Goal: Obtain resource: Download file/media

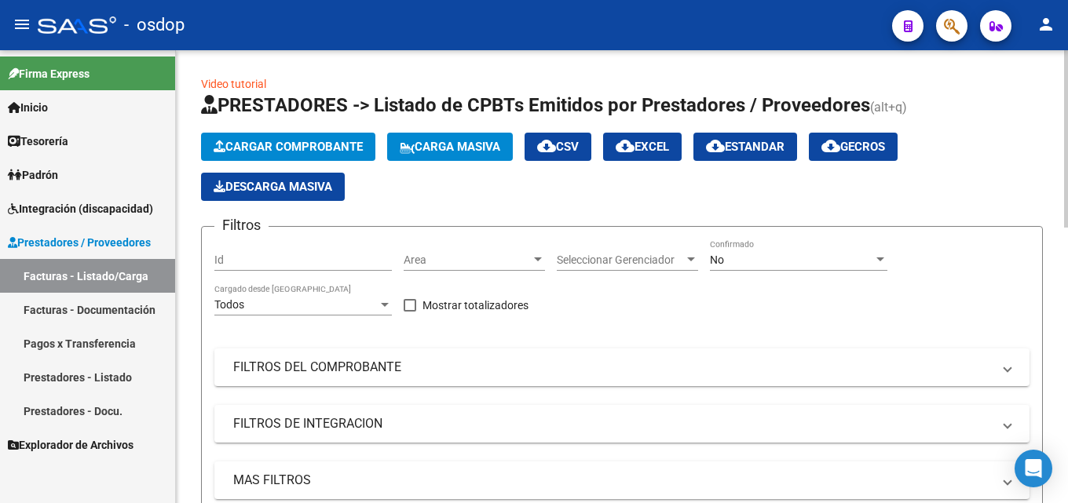
click at [244, 148] on span "Cargar Comprobante" at bounding box center [288, 147] width 149 height 14
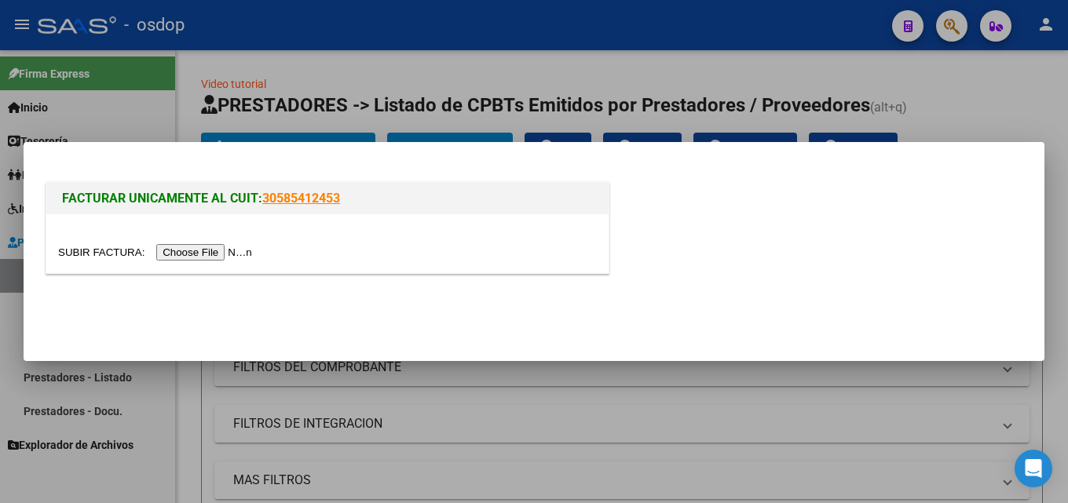
click at [184, 245] on input "file" at bounding box center [157, 252] width 199 height 16
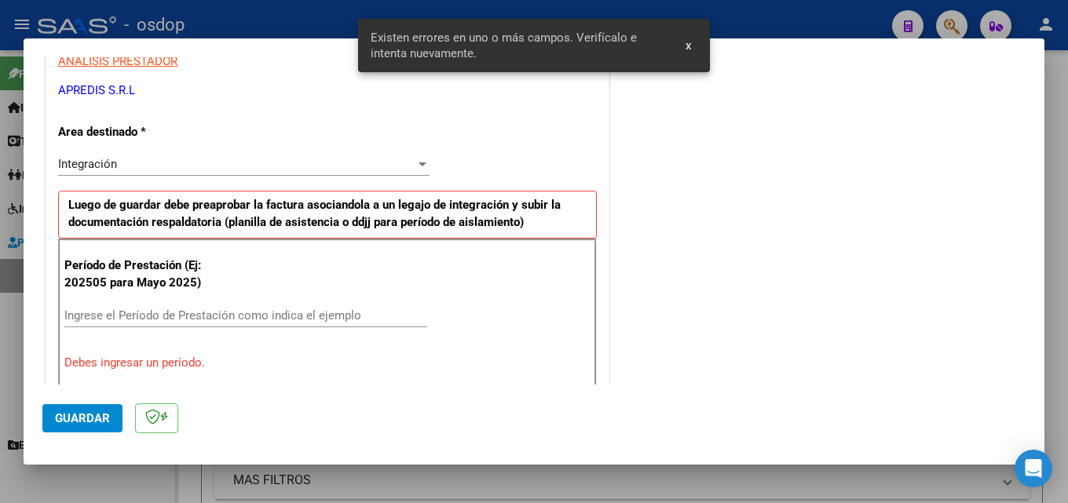
scroll to position [383, 0]
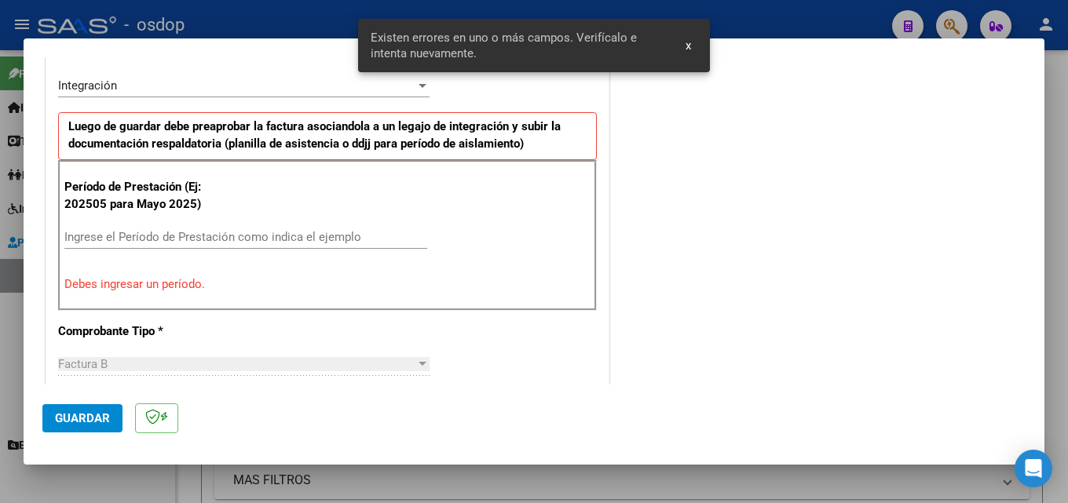
click at [163, 234] on input "Ingrese el Período de Prestación como indica el ejemplo" at bounding box center [245, 237] width 363 height 14
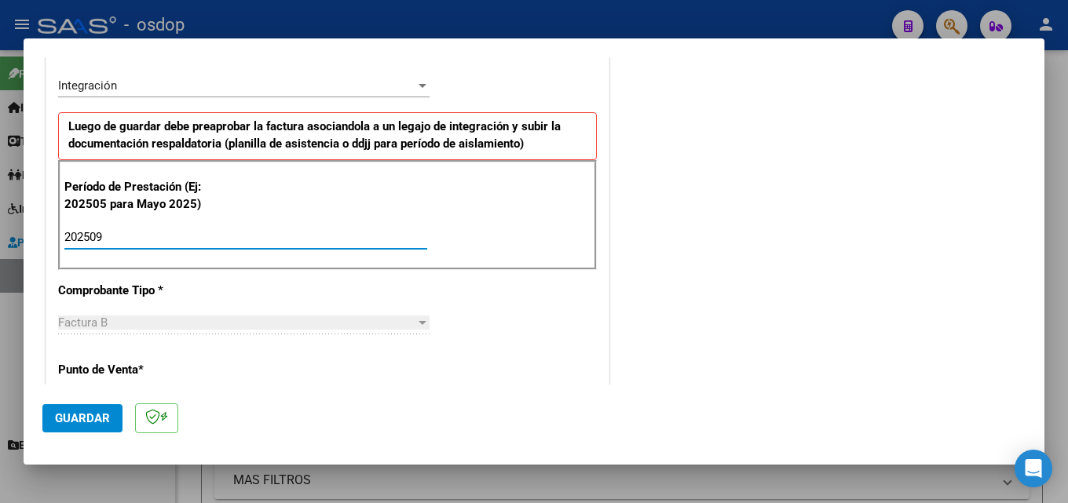
type input "202509"
click at [567, 327] on div "CUIT * 30-71613676-7 Ingresar CUIT ANALISIS PRESTADOR APREDIS S.R.L ARCA Padrón…" at bounding box center [327, 505] width 562 height 1270
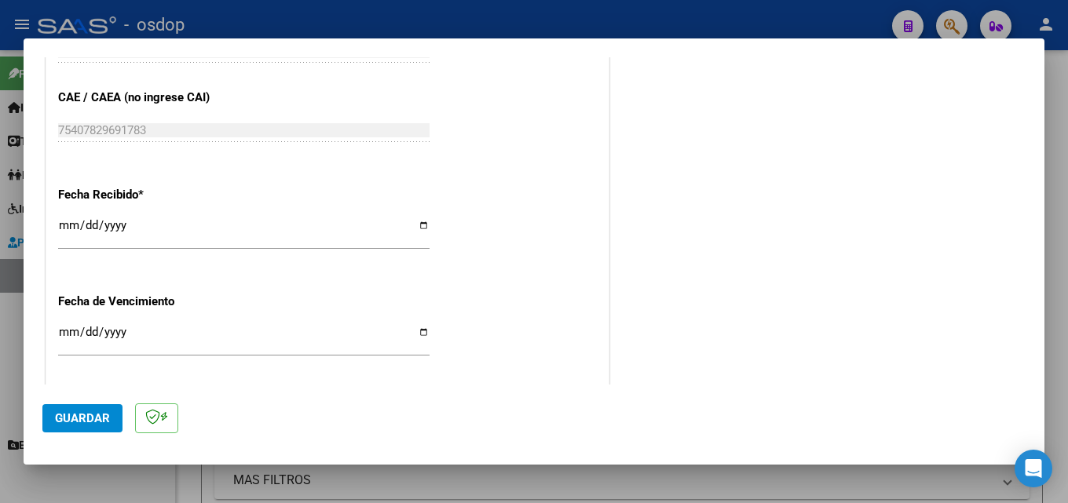
scroll to position [1011, 0]
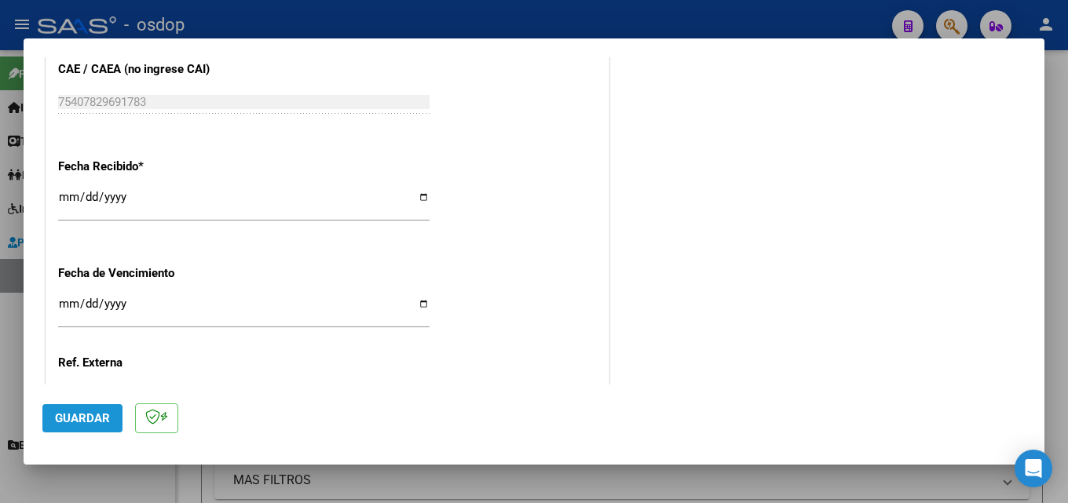
click at [66, 420] on span "Guardar" at bounding box center [82, 418] width 55 height 14
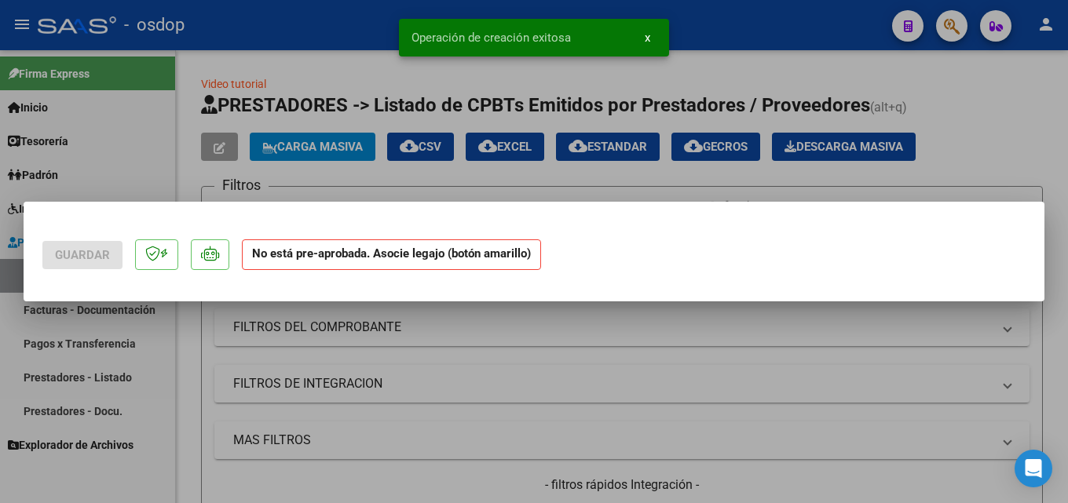
scroll to position [0, 0]
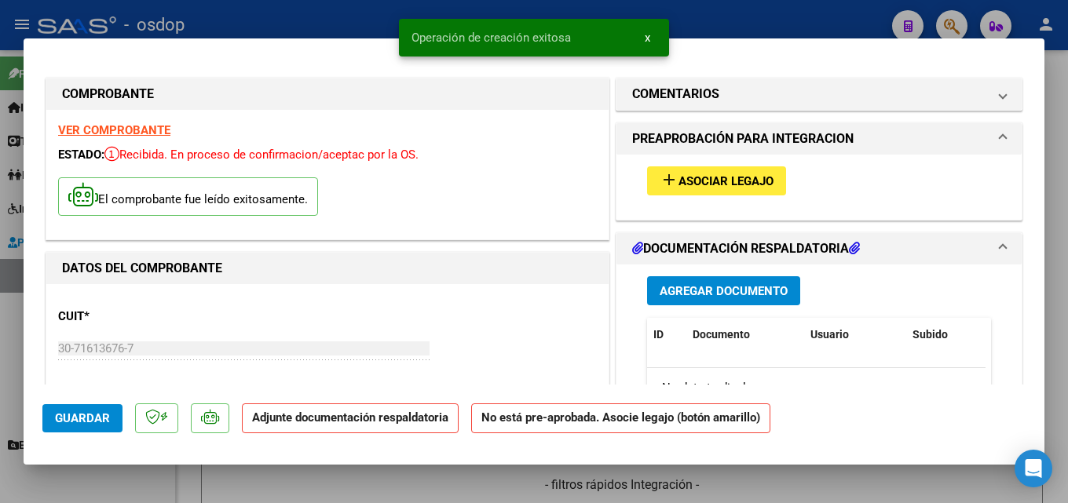
click at [679, 174] on span "Asociar Legajo" at bounding box center [725, 181] width 95 height 14
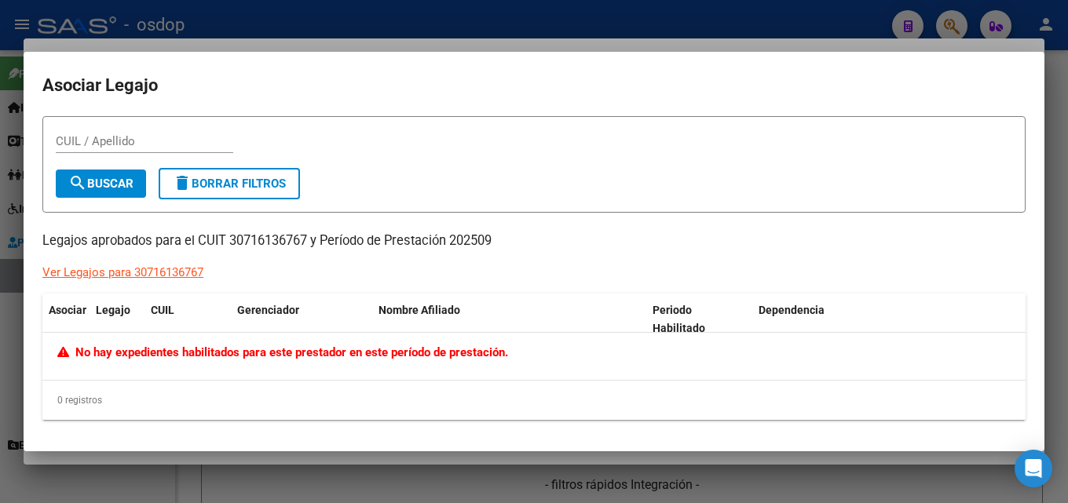
click at [185, 275] on div "Ver Legajos para 30716136767" at bounding box center [122, 273] width 161 height 18
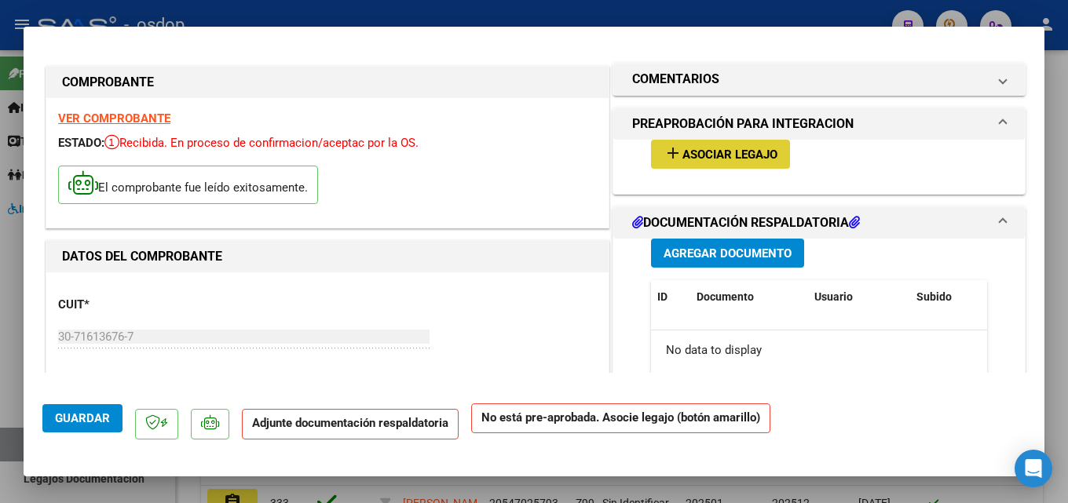
click at [695, 141] on button "add Asociar Legajo" at bounding box center [720, 154] width 139 height 29
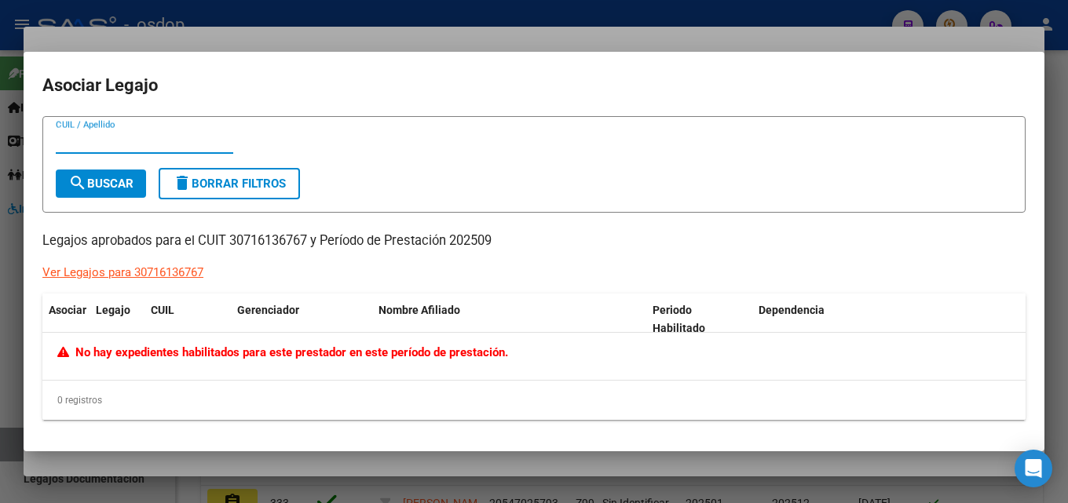
click at [699, 39] on div at bounding box center [534, 251] width 1068 height 503
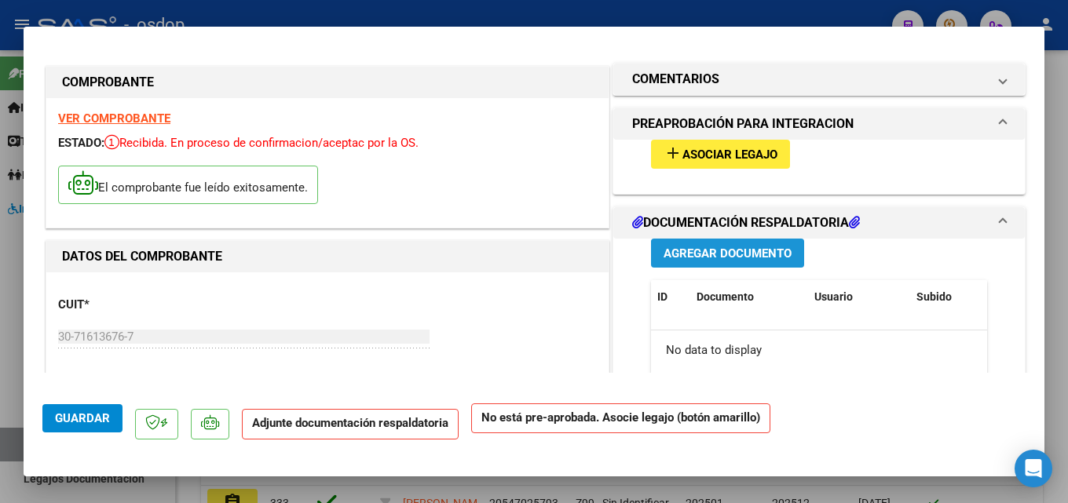
click at [772, 257] on span "Agregar Documento" at bounding box center [727, 253] width 128 height 14
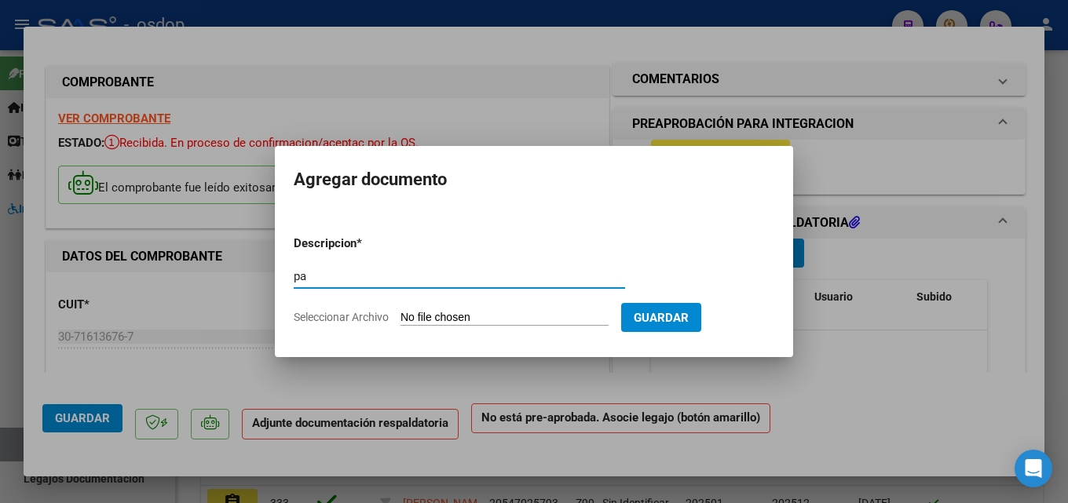
type input "pa"
click at [595, 322] on input "Seleccionar Archivo" at bounding box center [504, 318] width 208 height 15
type input "C:\fakepath\PLANILLA SEPTIEMBRE [PERSON_NAME].pdf"
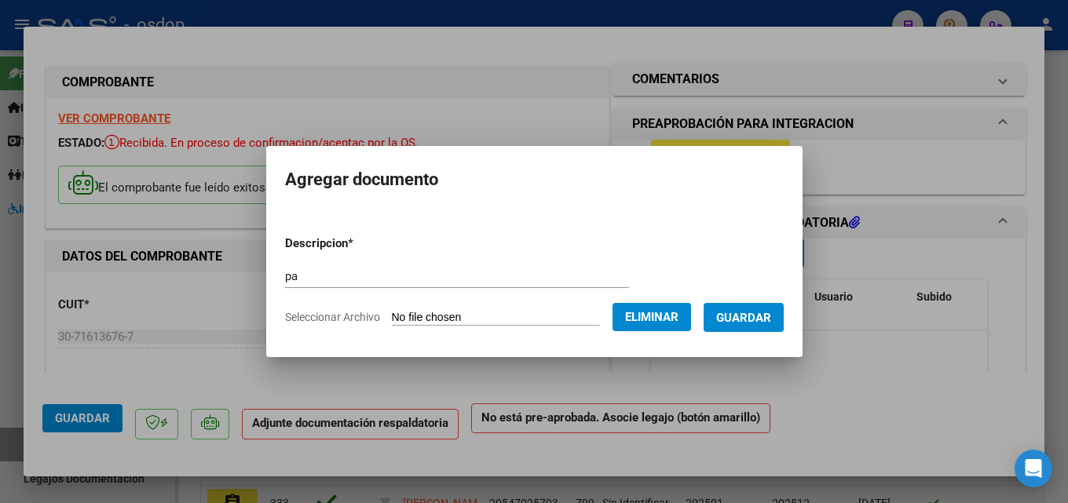
click at [764, 319] on span "Guardar" at bounding box center [743, 318] width 55 height 14
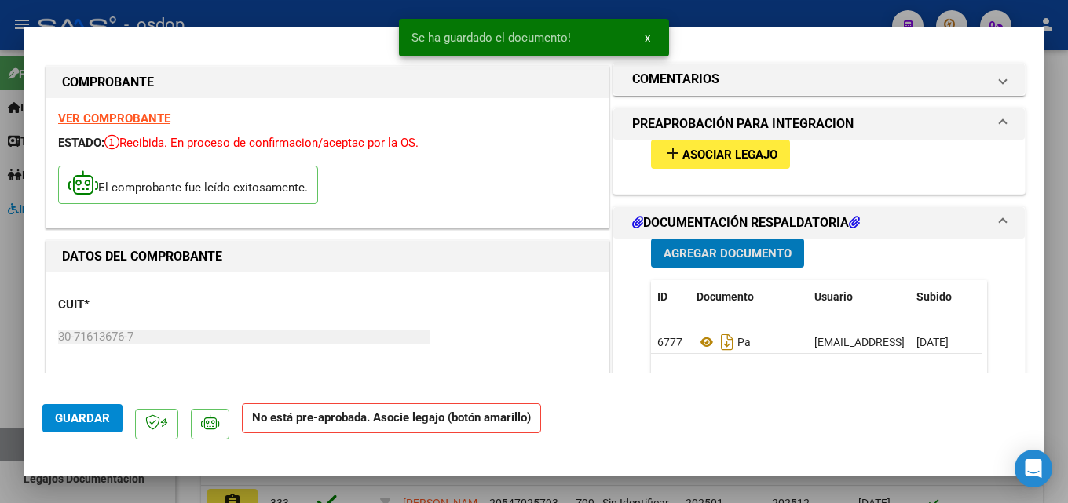
click at [81, 418] on span "Guardar" at bounding box center [82, 418] width 55 height 14
click at [0, 301] on div at bounding box center [534, 251] width 1068 height 503
type input "$ 0,00"
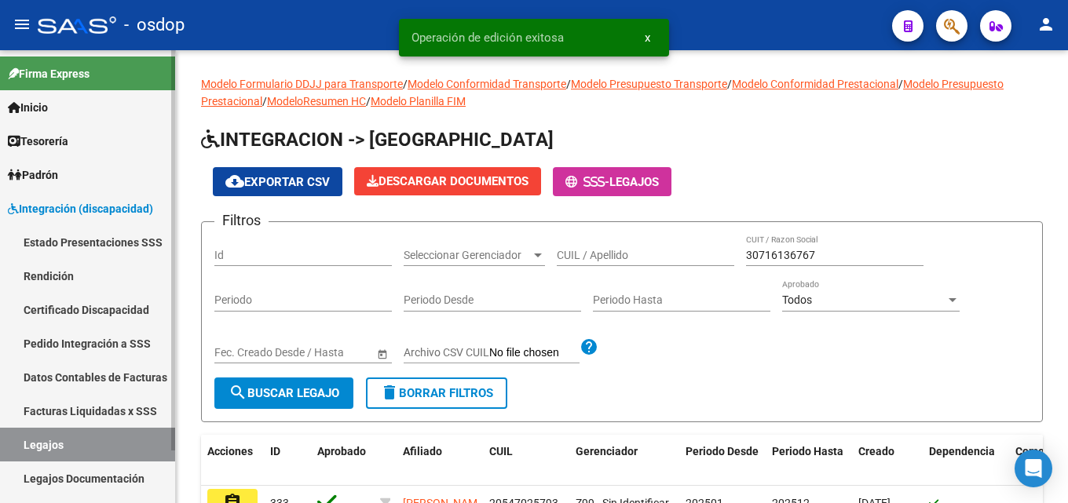
click at [105, 228] on link "Estado Presentaciones SSS" at bounding box center [87, 242] width 175 height 34
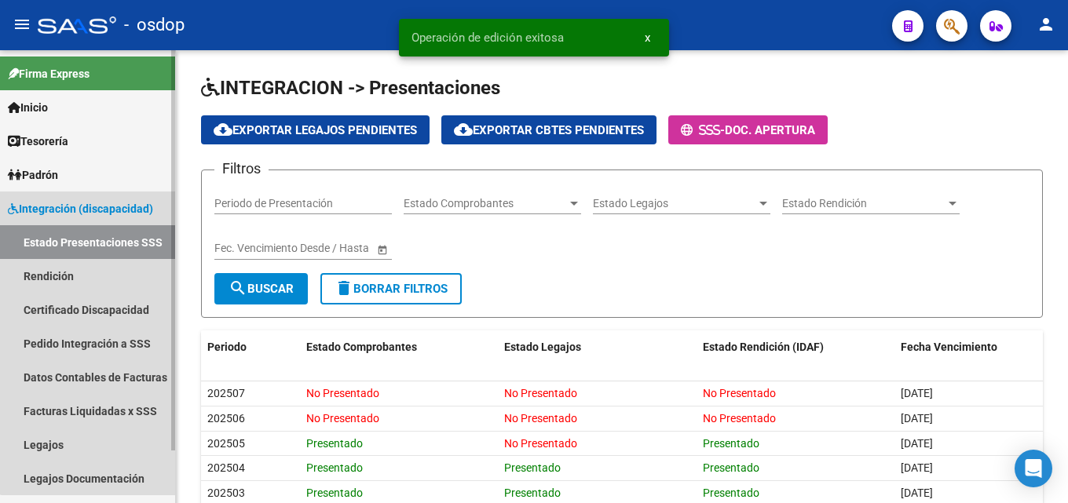
click at [97, 209] on span "Integración (discapacidad)" at bounding box center [80, 208] width 145 height 17
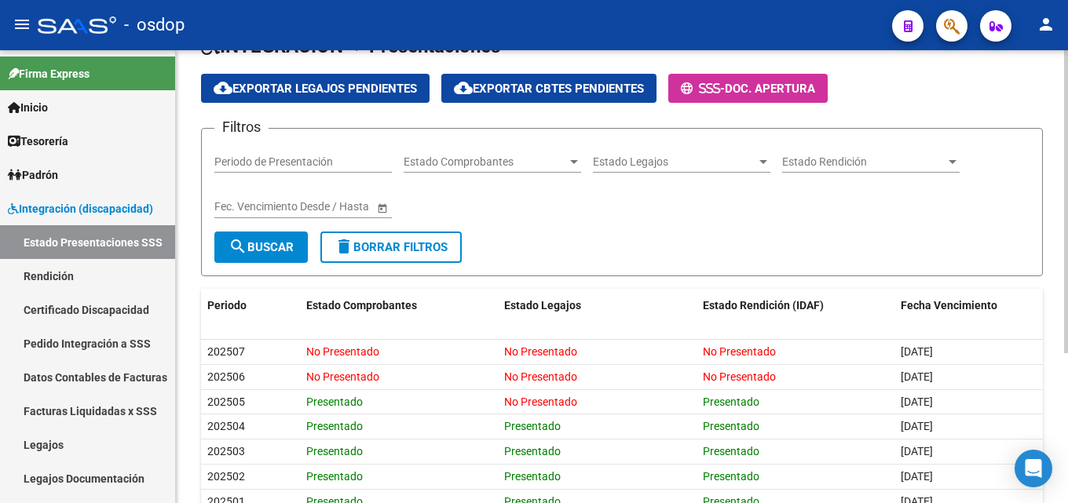
scroll to position [78, 0]
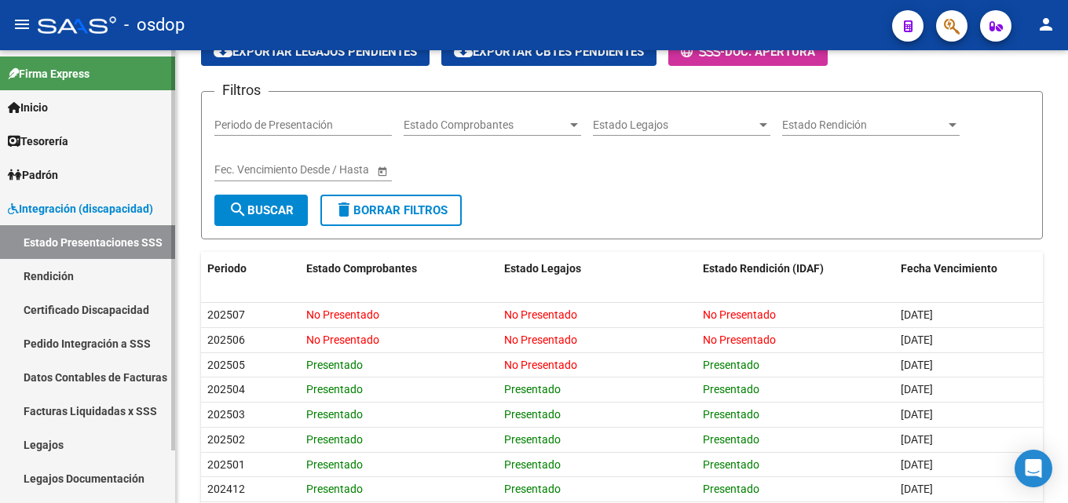
click at [78, 205] on span "Integración (discapacidad)" at bounding box center [80, 208] width 145 height 17
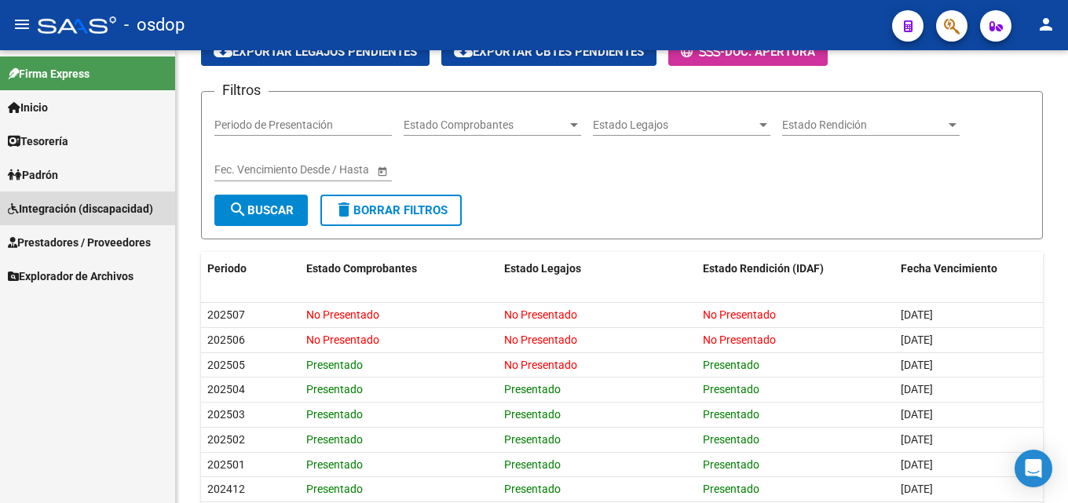
click at [81, 207] on span "Integración (discapacidad)" at bounding box center [80, 208] width 145 height 17
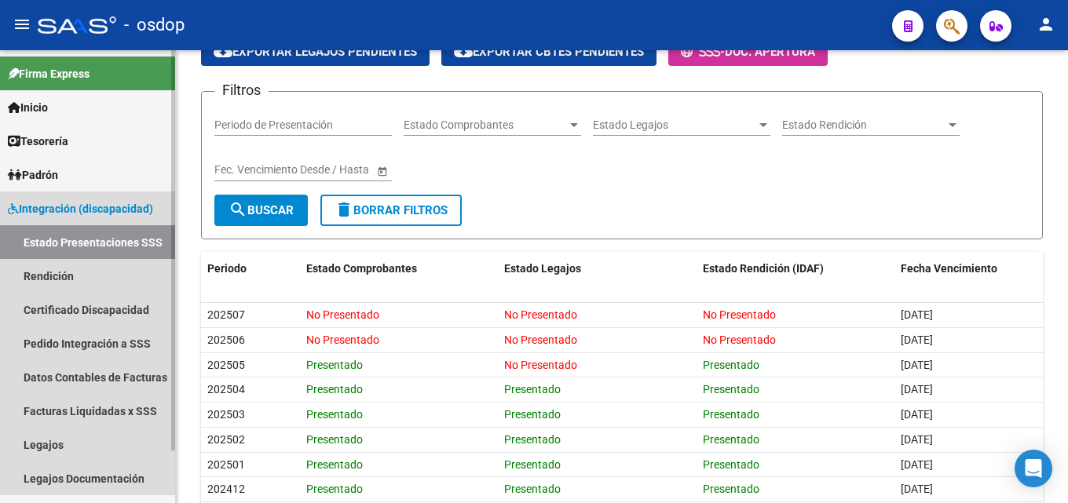
click at [86, 239] on link "Estado Presentaciones SSS" at bounding box center [87, 242] width 175 height 34
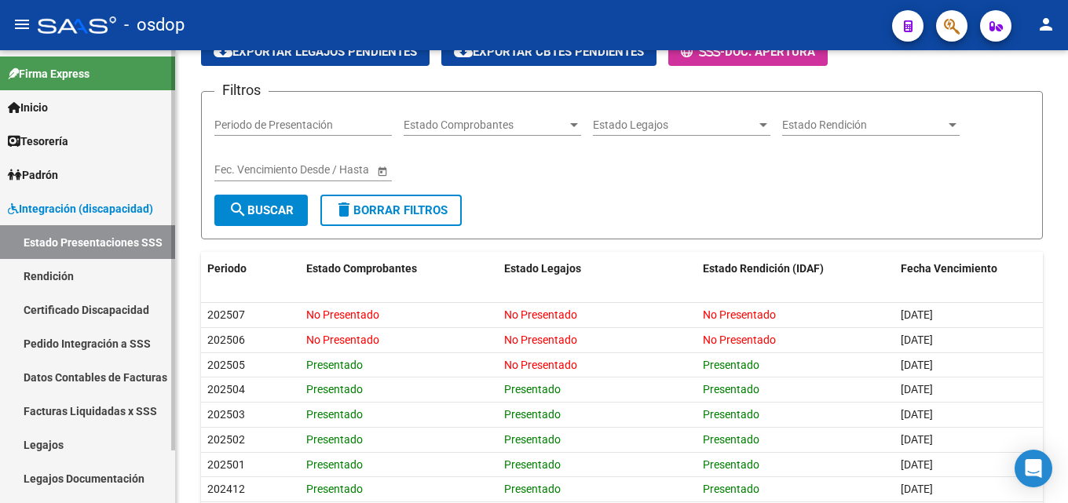
click at [86, 303] on link "Certificado Discapacidad" at bounding box center [87, 310] width 175 height 34
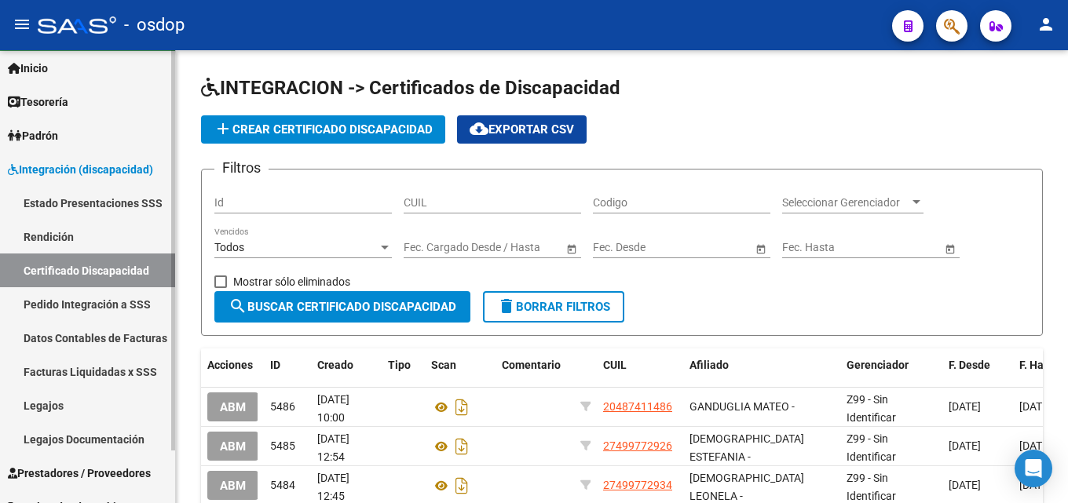
scroll to position [60, 0]
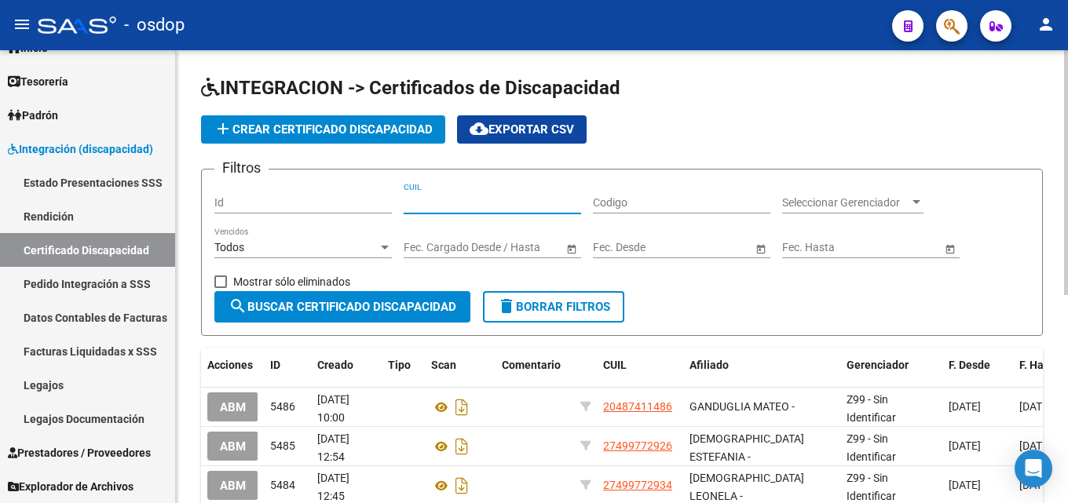
click at [433, 204] on input "CUIL" at bounding box center [491, 202] width 177 height 13
drag, startPoint x: 86, startPoint y: 438, endPoint x: 91, endPoint y: 447, distance: 10.5
click at [86, 439] on link "Prestadores / Proveedores" at bounding box center [87, 453] width 175 height 34
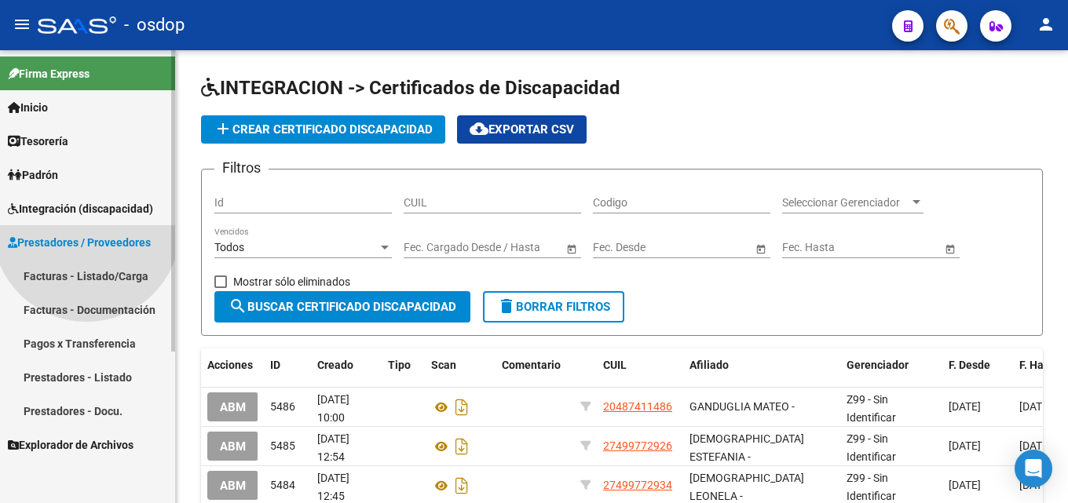
scroll to position [0, 0]
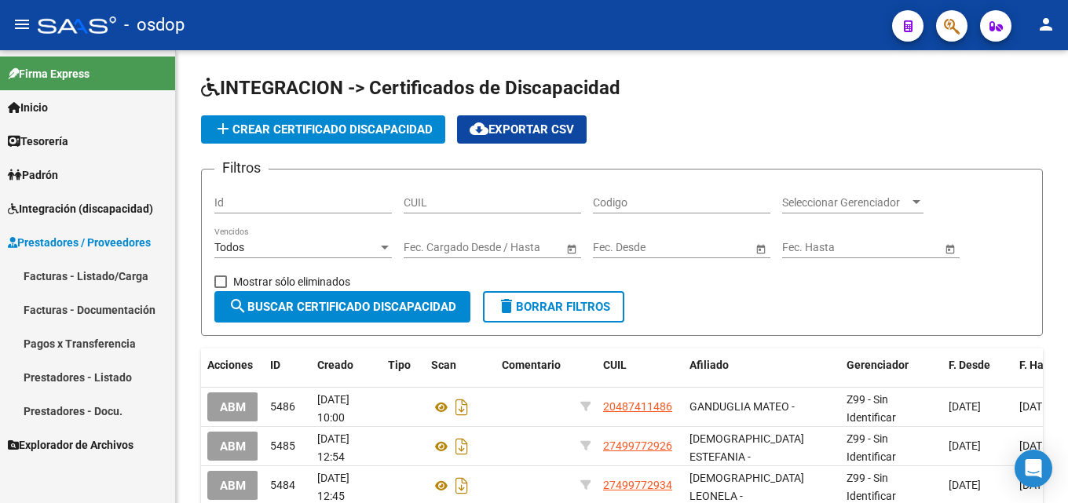
click at [100, 271] on link "Facturas - Listado/Carga" at bounding box center [87, 276] width 175 height 34
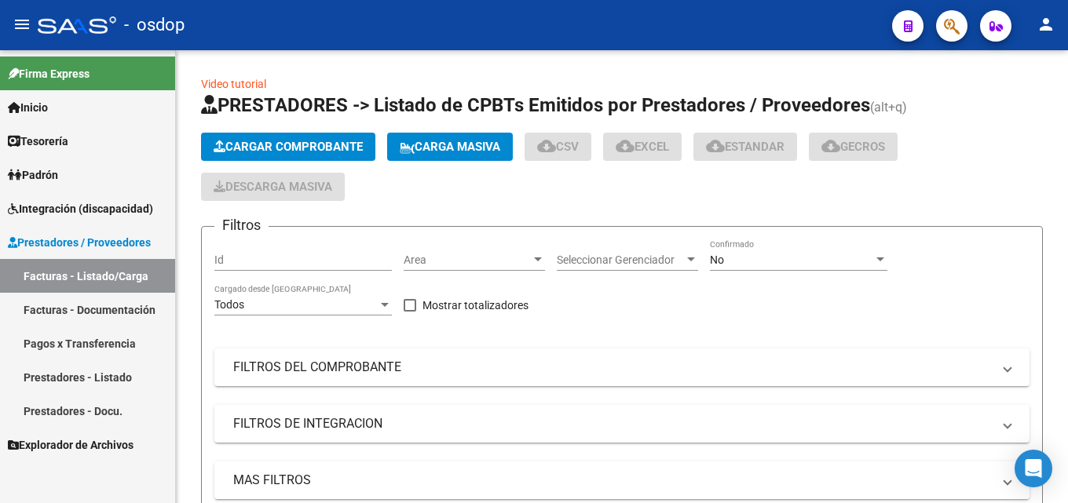
click at [115, 308] on link "Facturas - Documentación" at bounding box center [87, 310] width 175 height 34
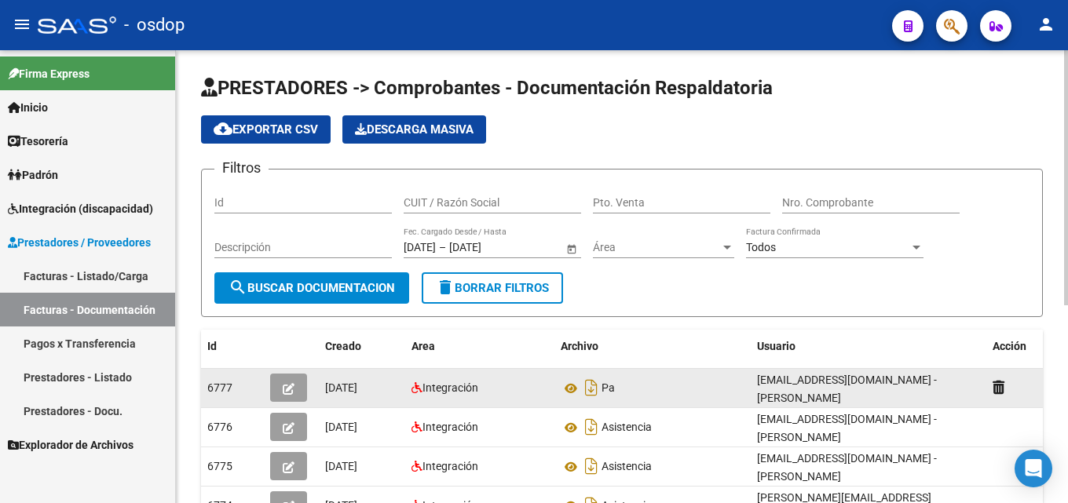
click at [217, 384] on span "6777" at bounding box center [219, 387] width 25 height 13
copy span "6777"
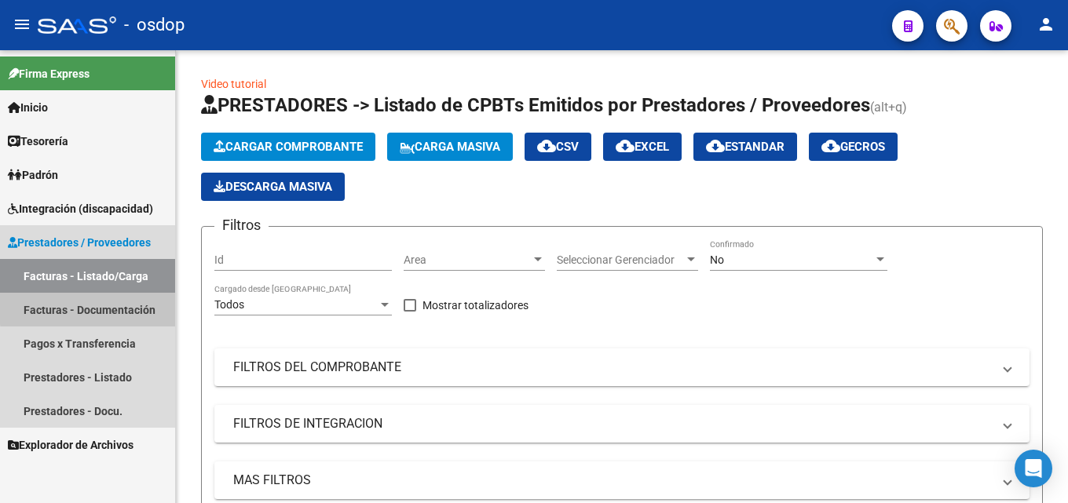
click at [133, 300] on link "Facturas - Documentación" at bounding box center [87, 310] width 175 height 34
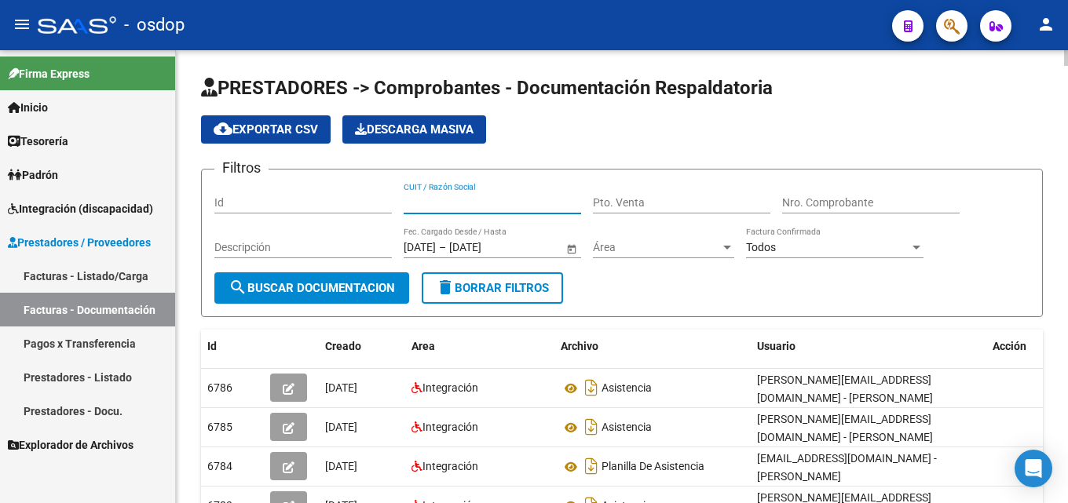
click at [473, 203] on input "CUIT / Razón Social" at bounding box center [491, 202] width 177 height 13
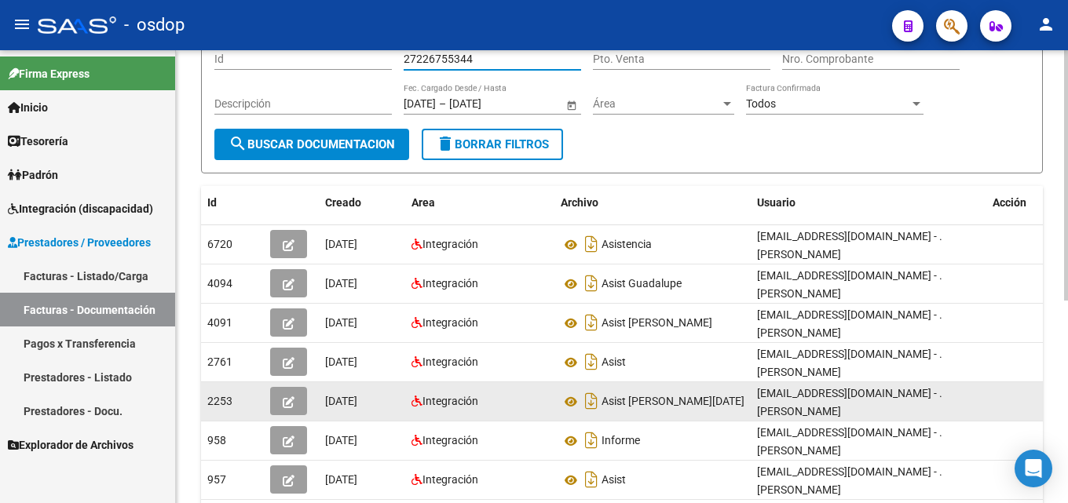
scroll to position [157, 0]
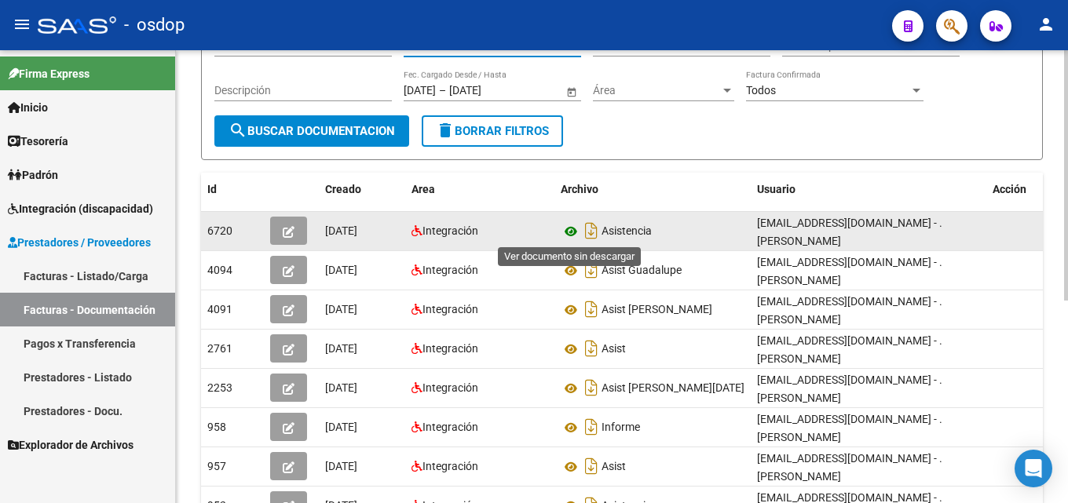
click at [564, 232] on icon at bounding box center [570, 231] width 20 height 19
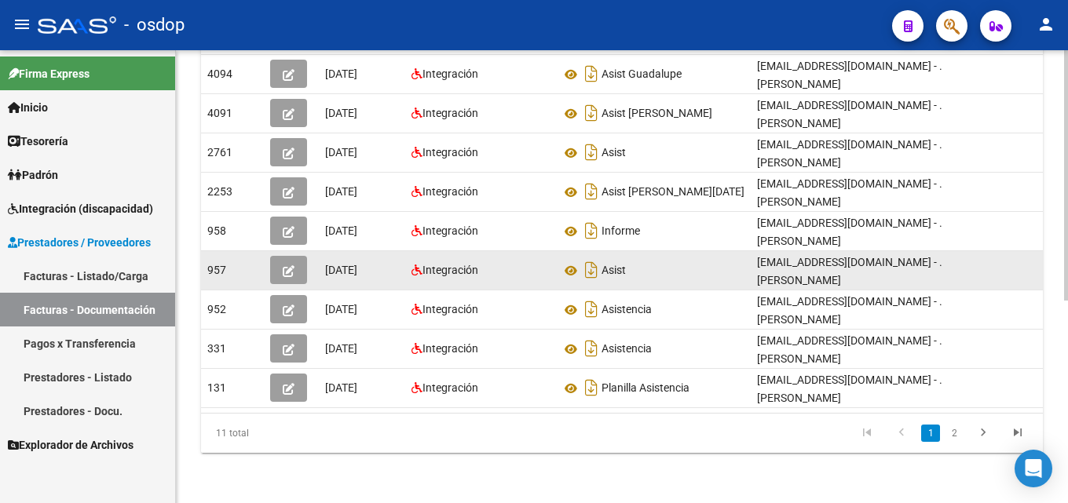
scroll to position [366, 0]
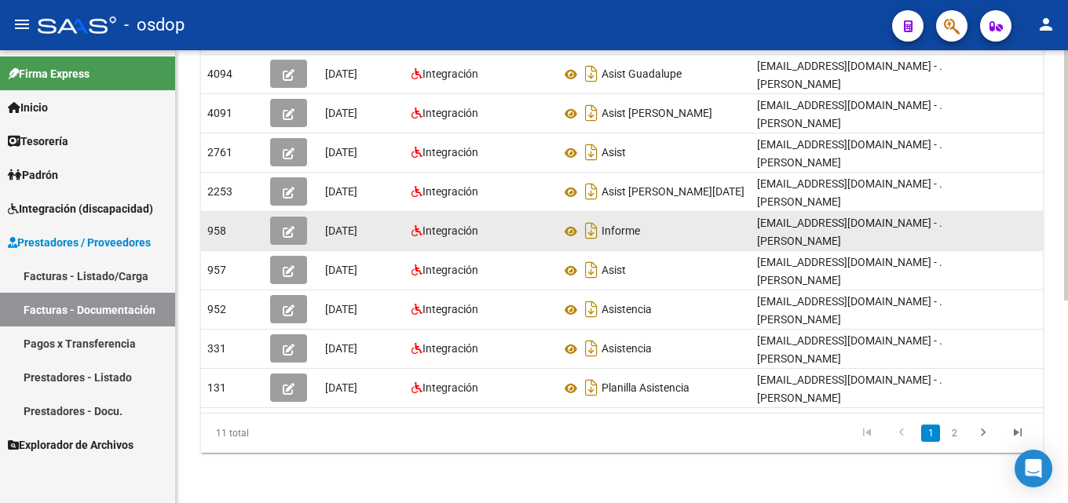
click at [399, 216] on datatable-body-cell "10/07/2025" at bounding box center [362, 231] width 86 height 38
click at [570, 222] on icon at bounding box center [570, 231] width 20 height 19
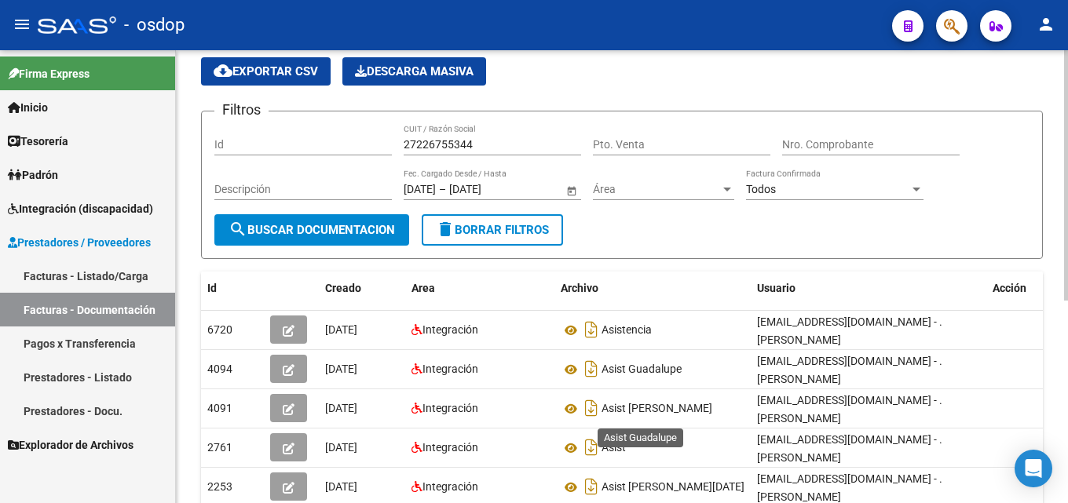
scroll to position [0, 0]
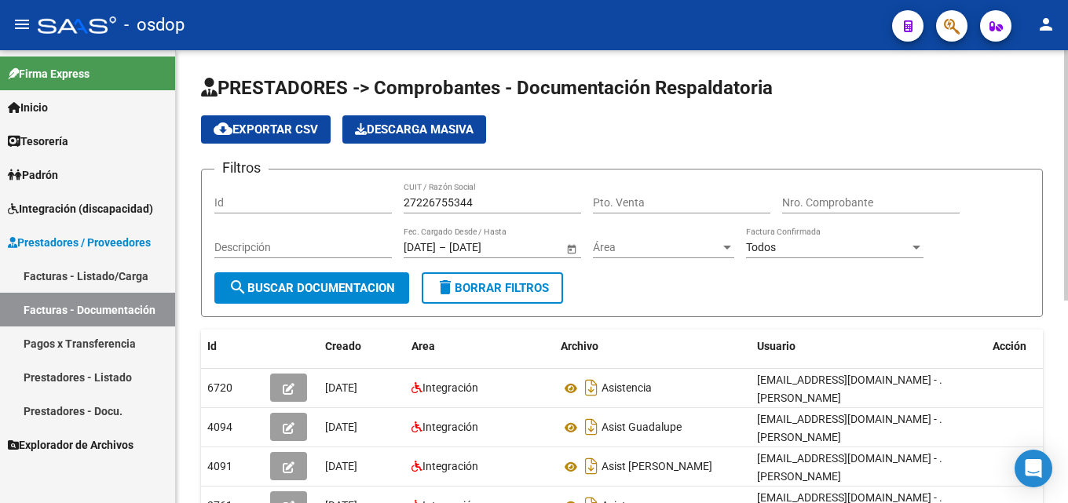
click at [447, 198] on input "27226755344" at bounding box center [491, 202] width 177 height 13
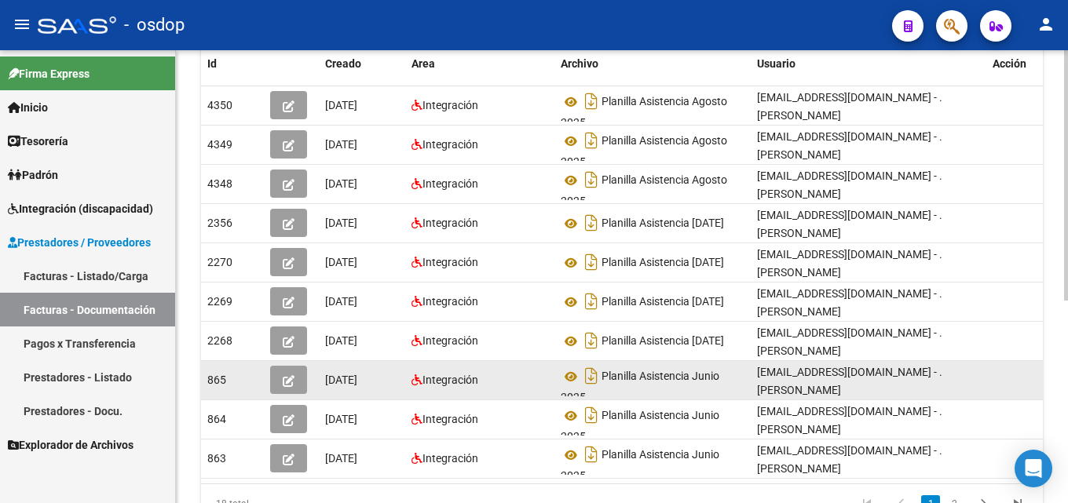
scroll to position [366, 0]
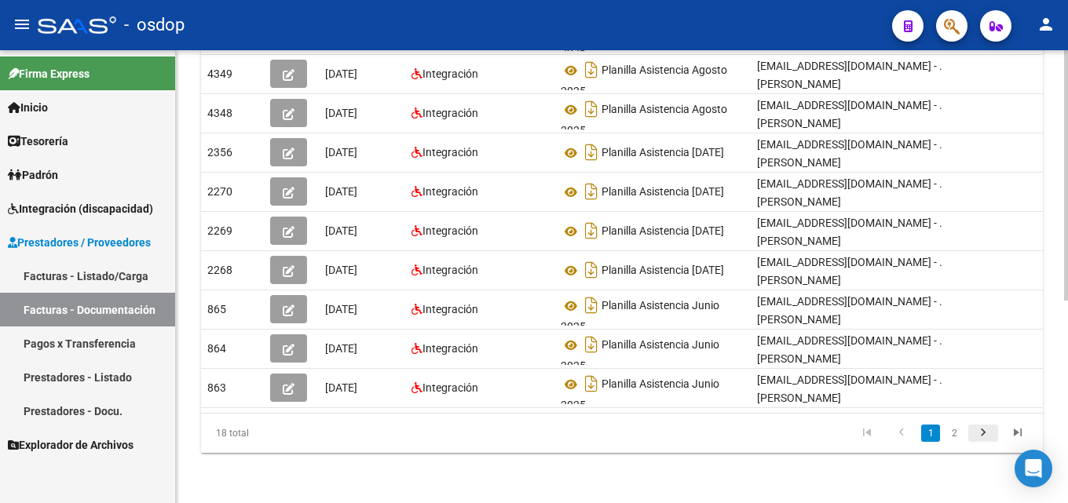
click at [984, 436] on icon "go to next page" at bounding box center [983, 434] width 20 height 19
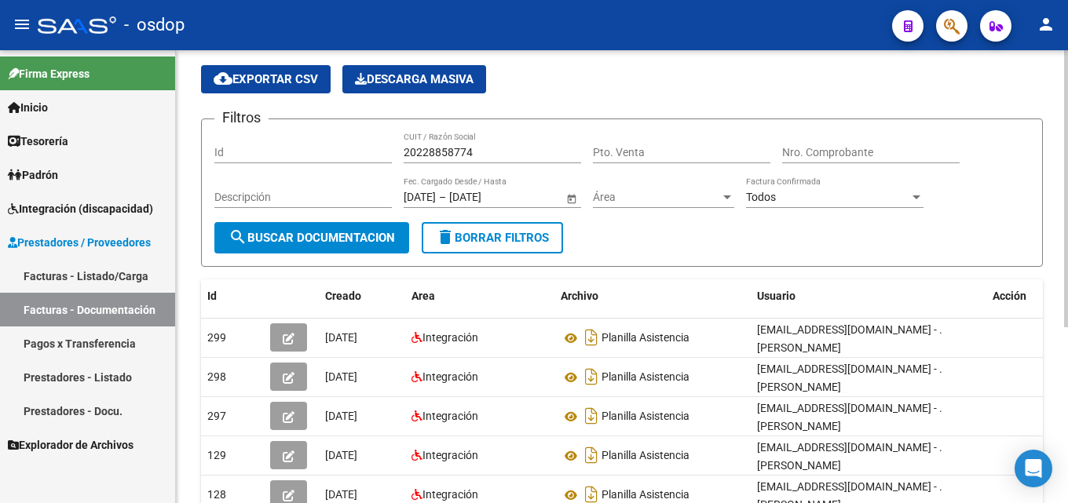
scroll to position [0, 0]
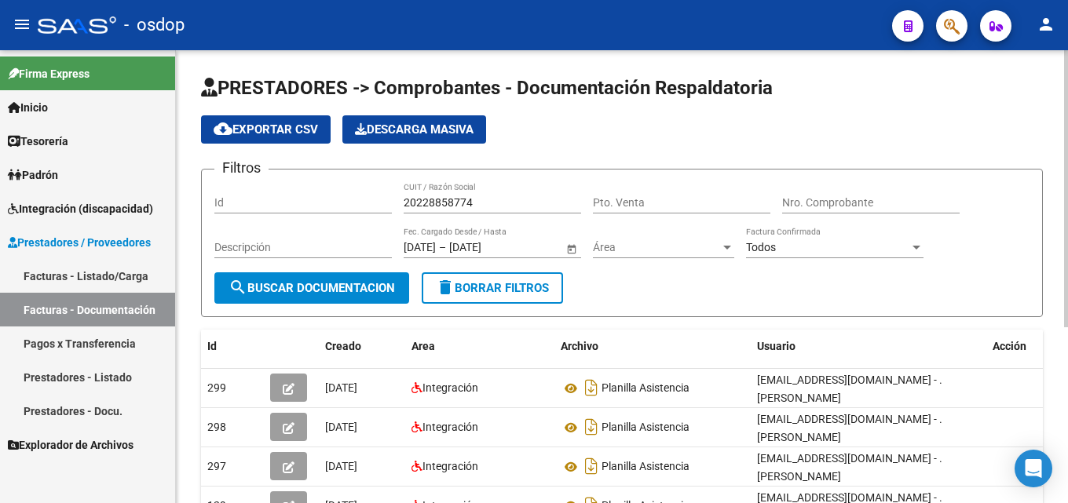
click at [431, 206] on input "20228858774" at bounding box center [491, 202] width 177 height 13
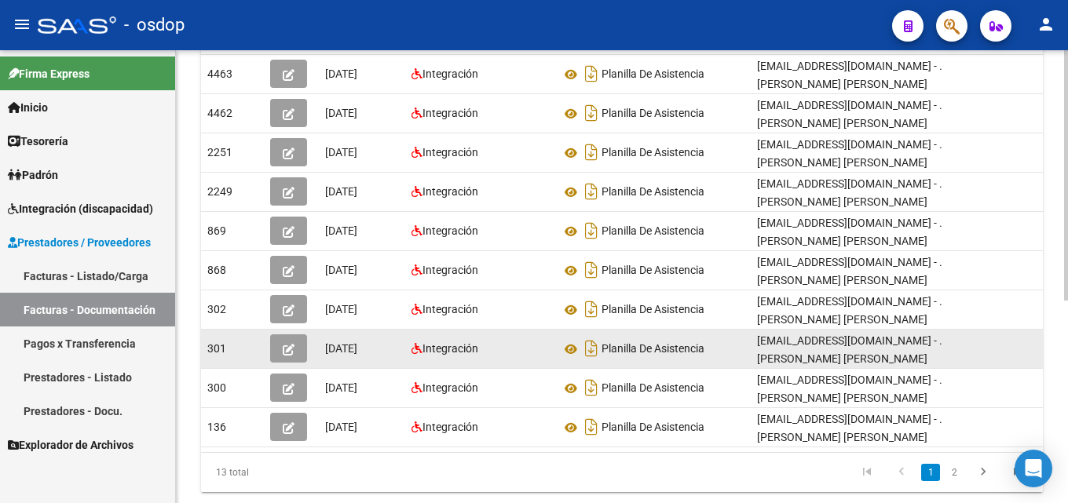
scroll to position [366, 0]
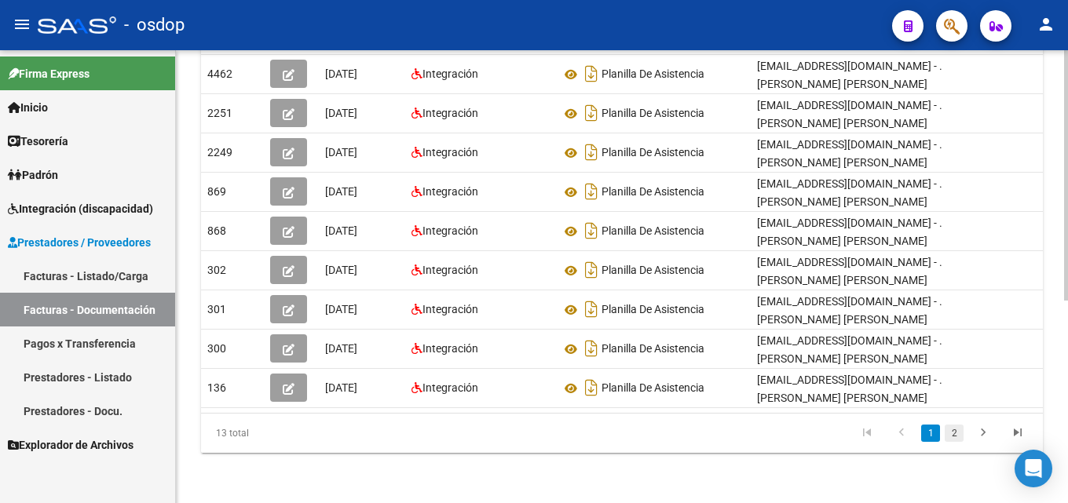
type input "27283829745"
click at [950, 435] on link "2" at bounding box center [953, 433] width 19 height 17
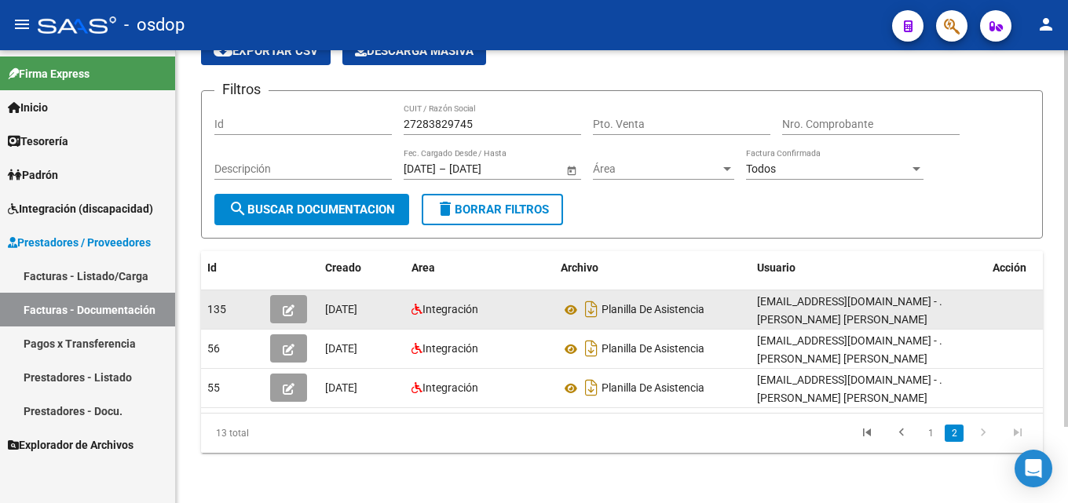
scroll to position [91, 0]
